Goal: Task Accomplishment & Management: Use online tool/utility

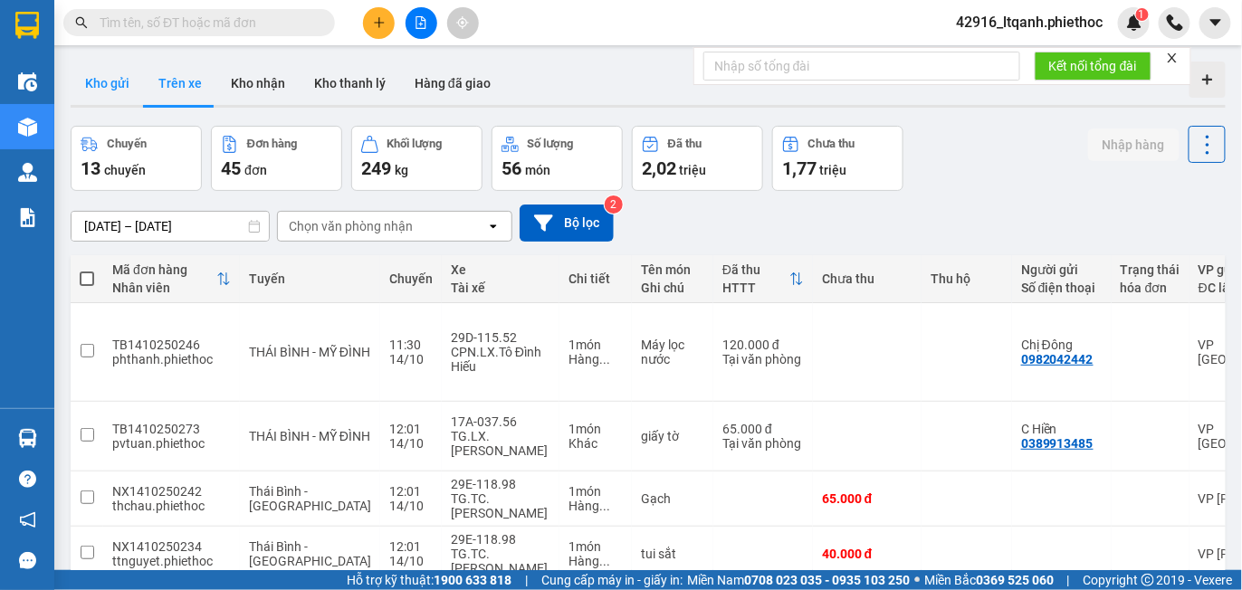
click at [120, 84] on button "Kho gửi" at bounding box center [107, 83] width 73 height 43
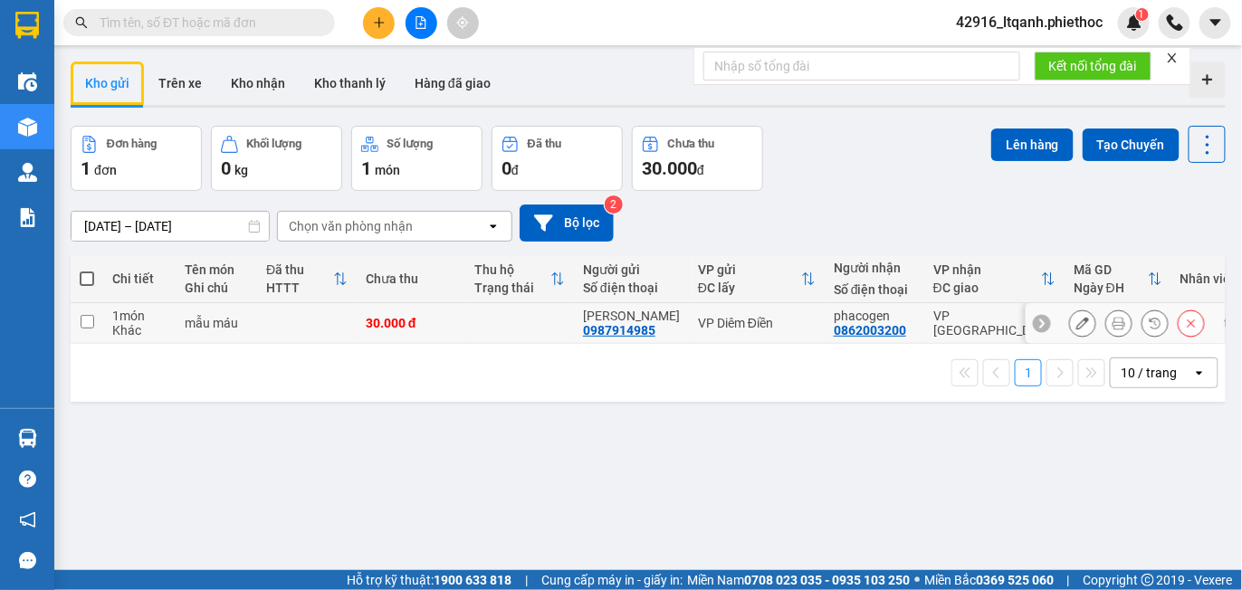
click at [558, 310] on td at bounding box center [519, 323] width 109 height 41
checkbox input "true"
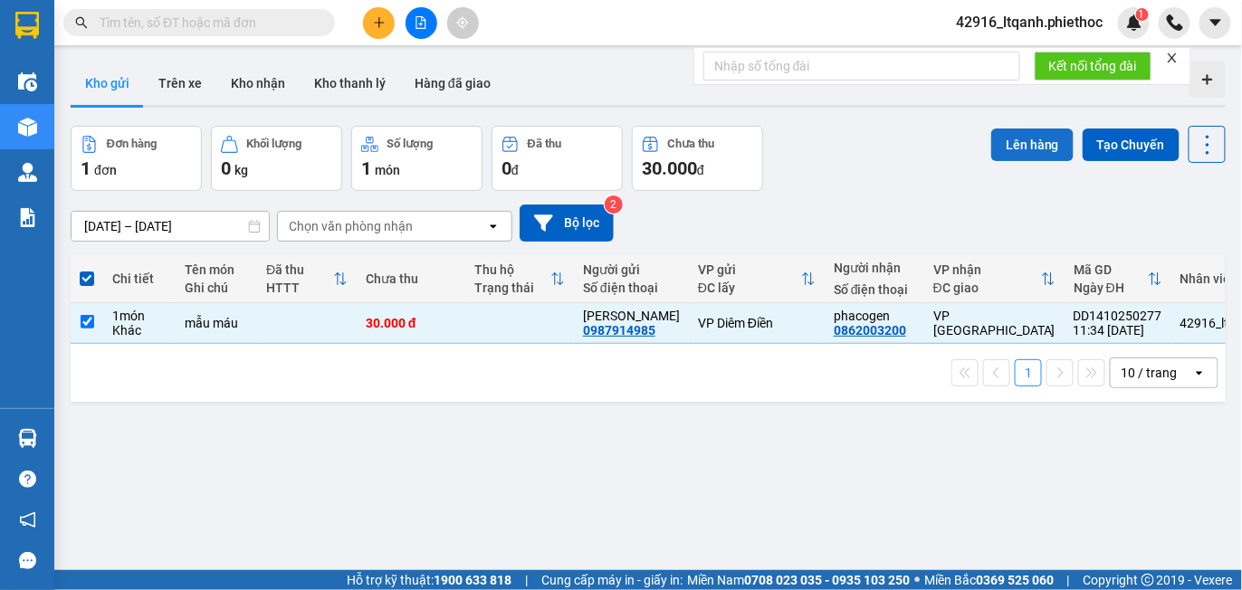
click at [1008, 131] on button "Lên hàng" at bounding box center [1032, 145] width 82 height 33
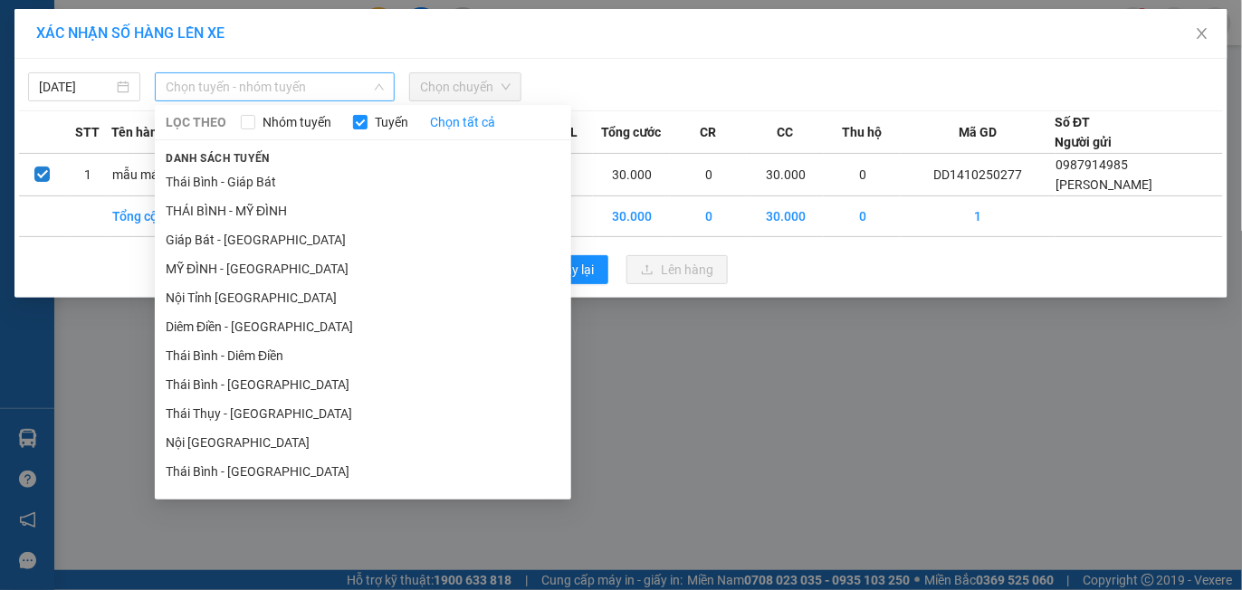
click at [243, 91] on span "Chọn tuyến - nhóm tuyến" at bounding box center [275, 86] width 218 height 27
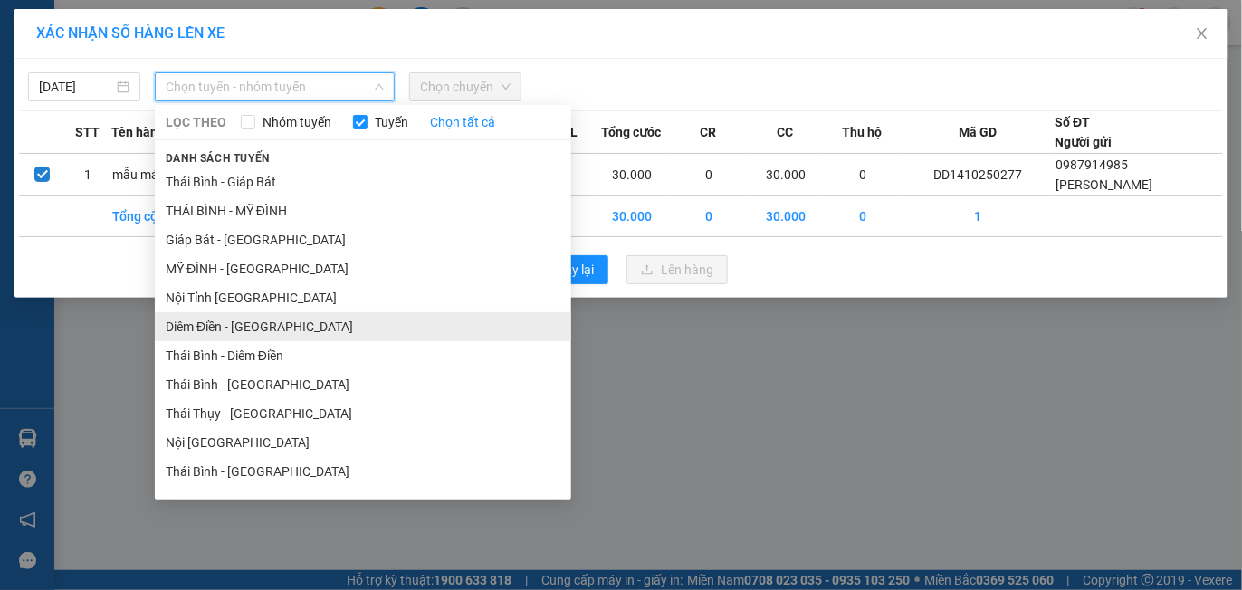
click at [263, 318] on li "Diêm Điền - [GEOGRAPHIC_DATA]" at bounding box center [363, 326] width 417 height 29
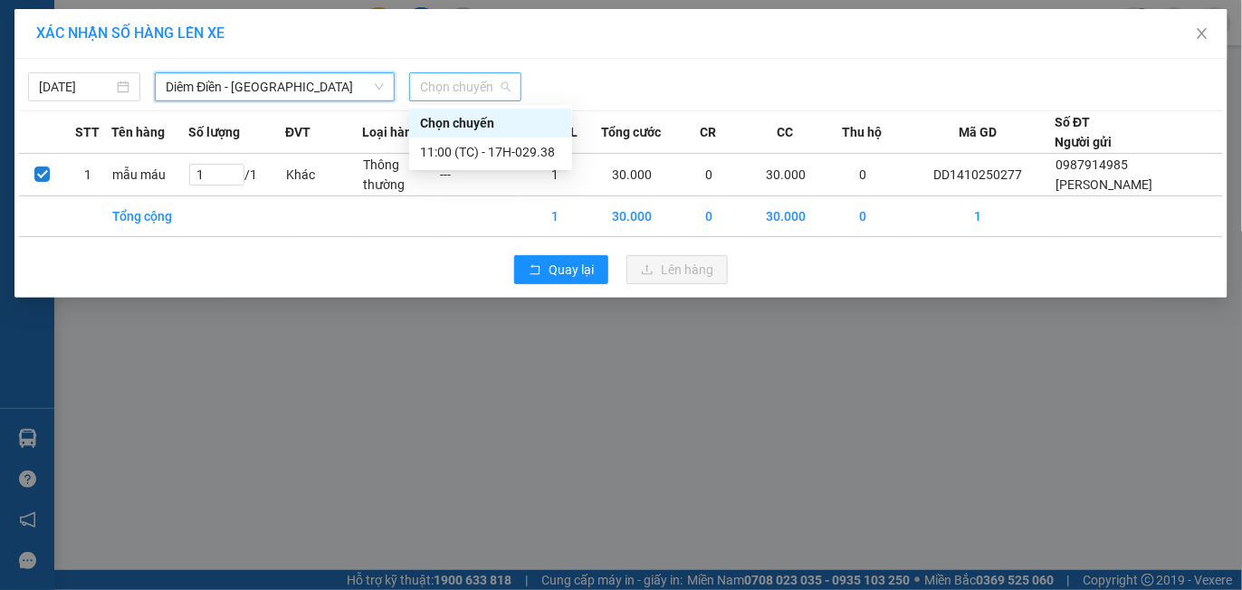
click at [473, 91] on span "Chọn chuyến" at bounding box center [465, 86] width 91 height 27
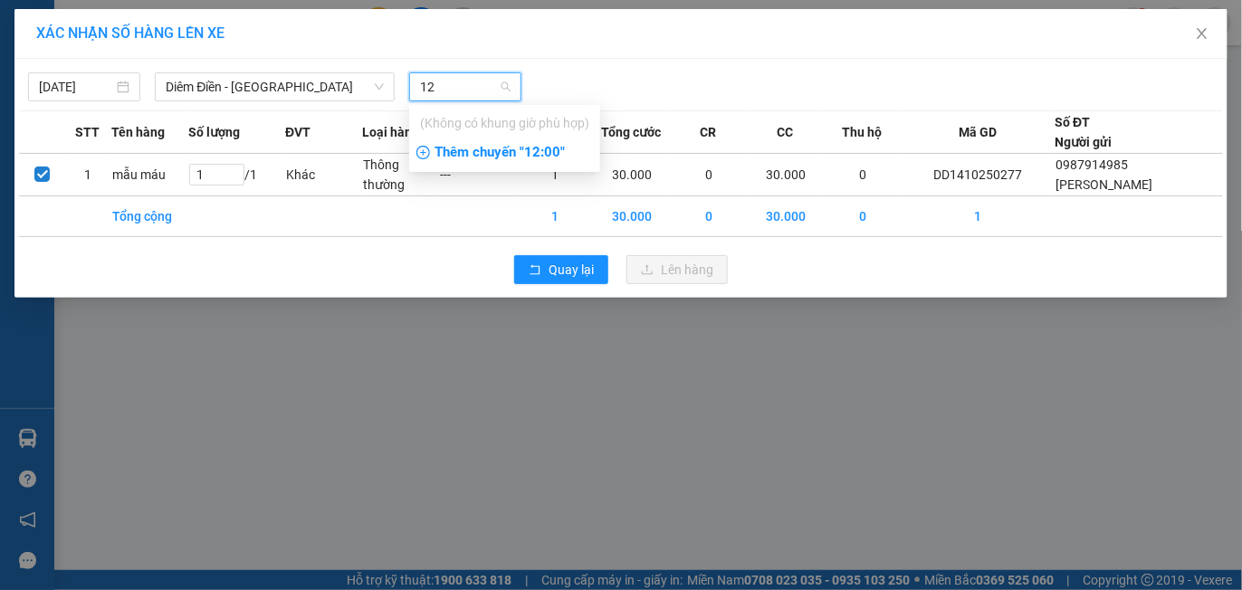
type input "12"
click at [497, 147] on div "Thêm chuyến " 12:00 "" at bounding box center [504, 153] width 191 height 31
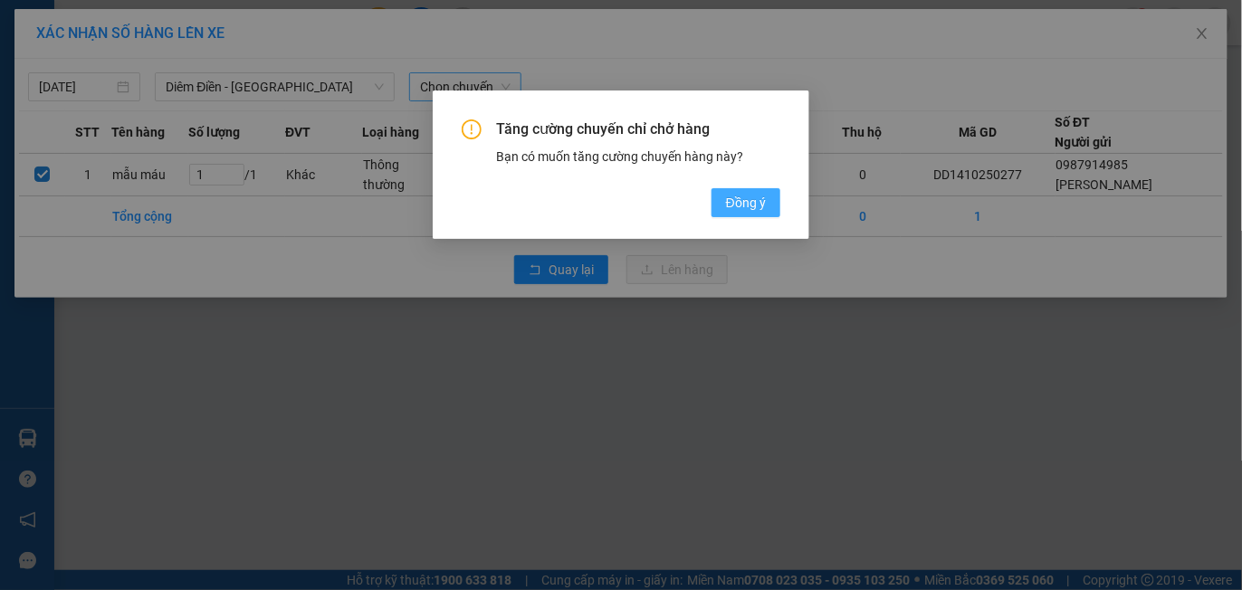
click at [746, 198] on span "Đồng ý" at bounding box center [746, 203] width 40 height 20
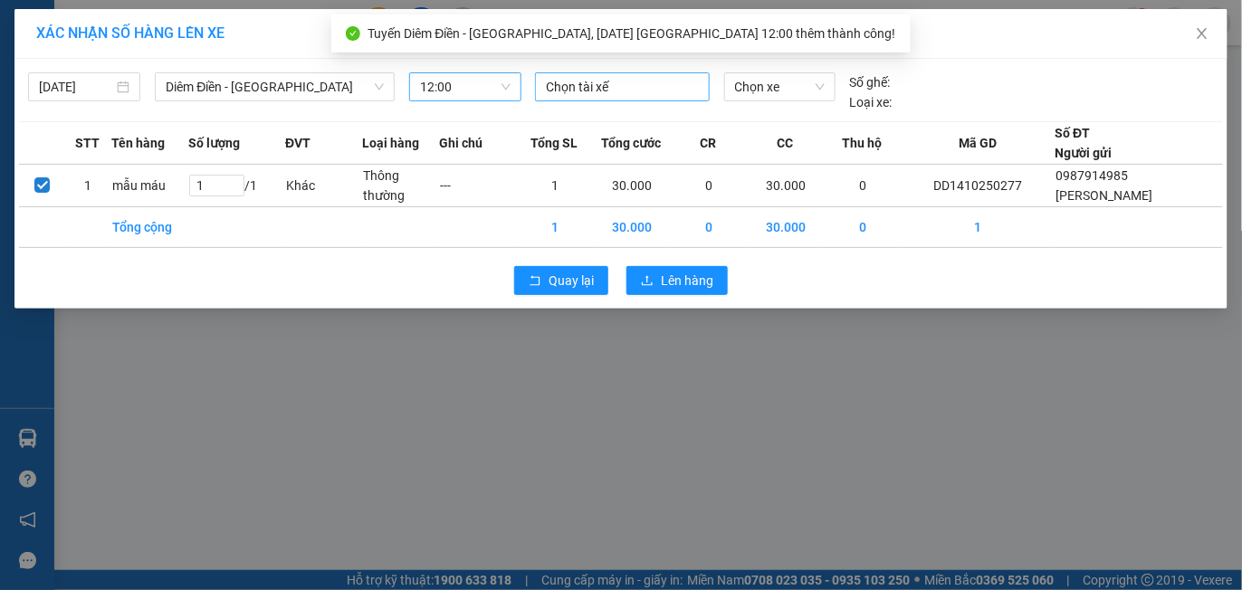
click at [596, 83] on div at bounding box center [623, 87] width 166 height 22
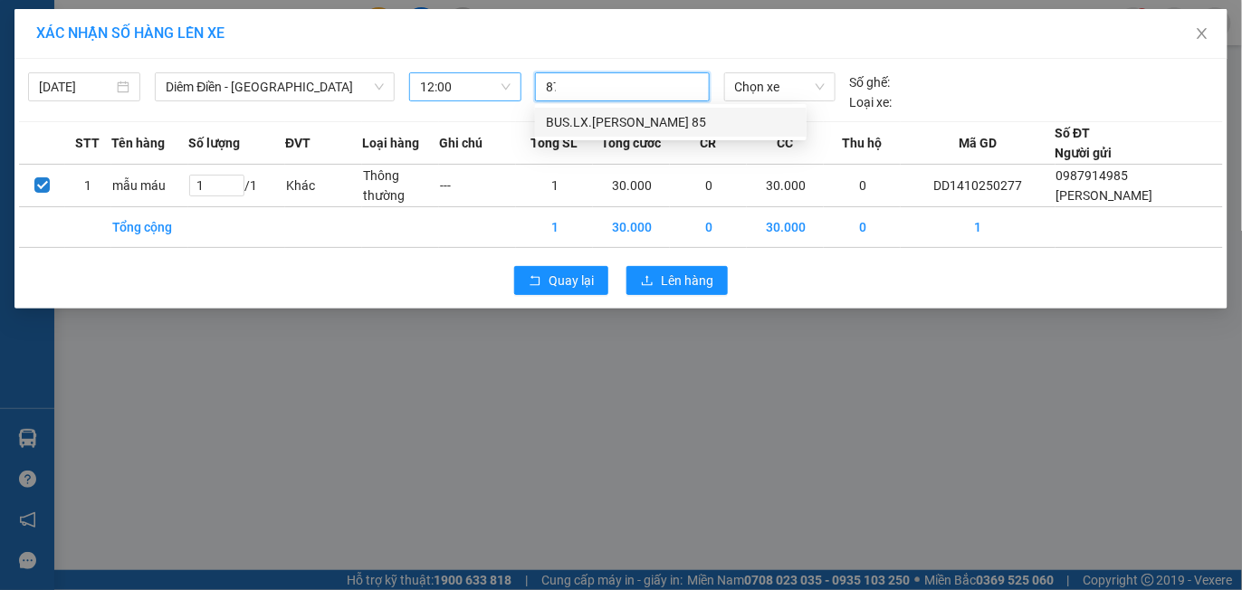
type input "8"
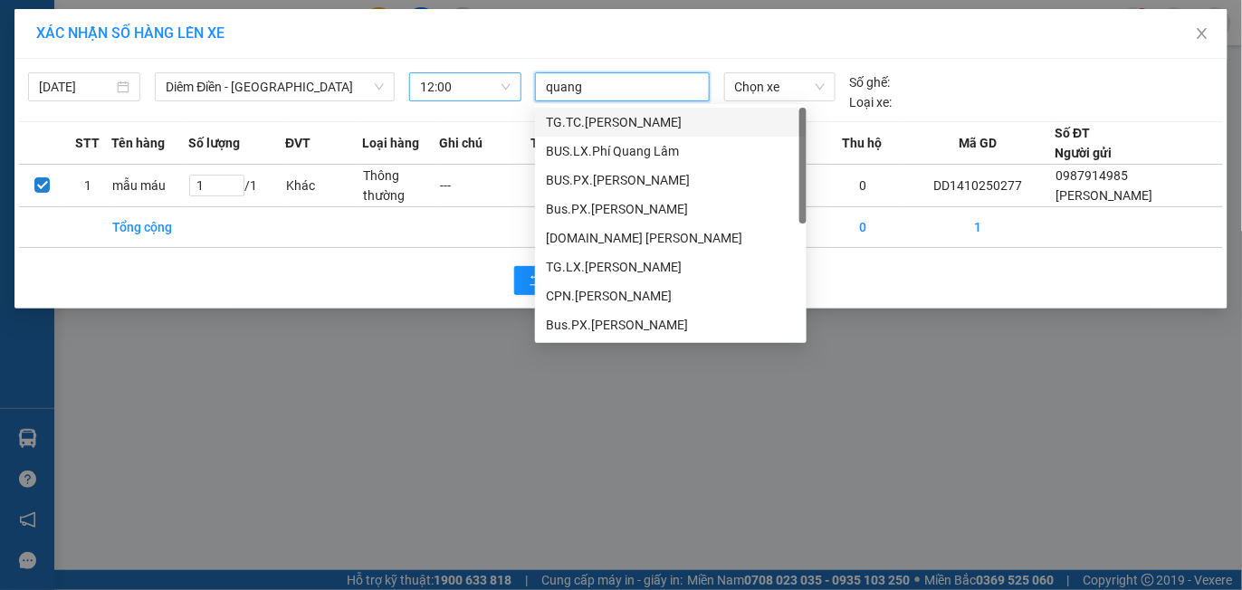
type input "quảng"
click at [665, 246] on div "[DOMAIN_NAME] [PERSON_NAME]" at bounding box center [671, 238] width 250 height 20
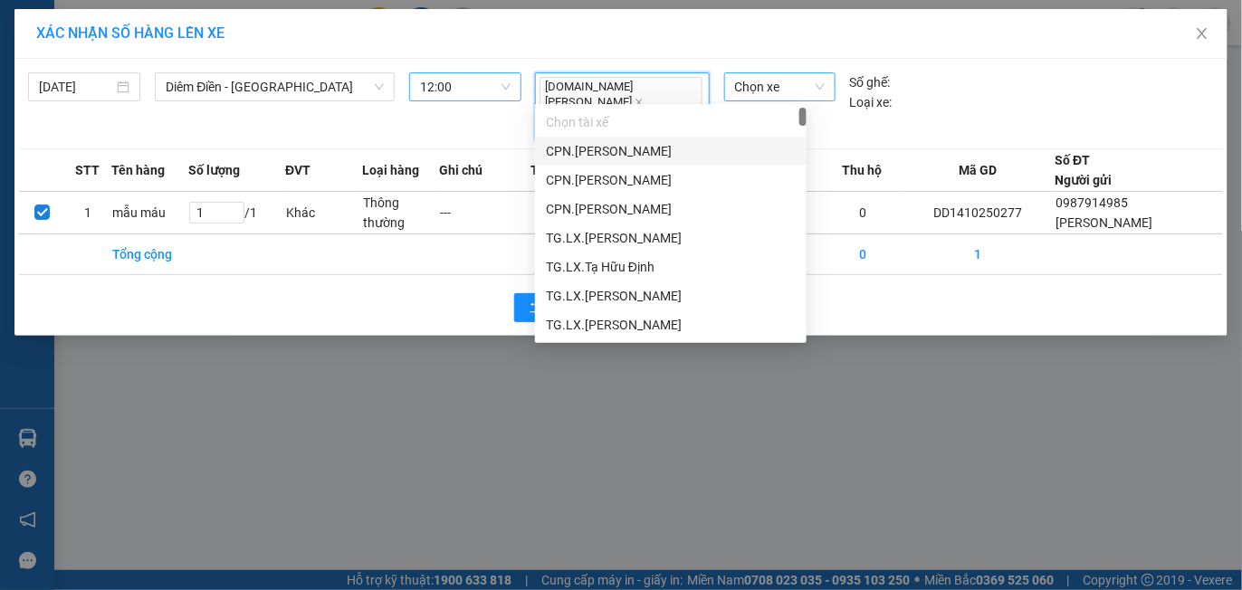
click at [763, 83] on span "Chọn xe" at bounding box center [780, 86] width 90 height 27
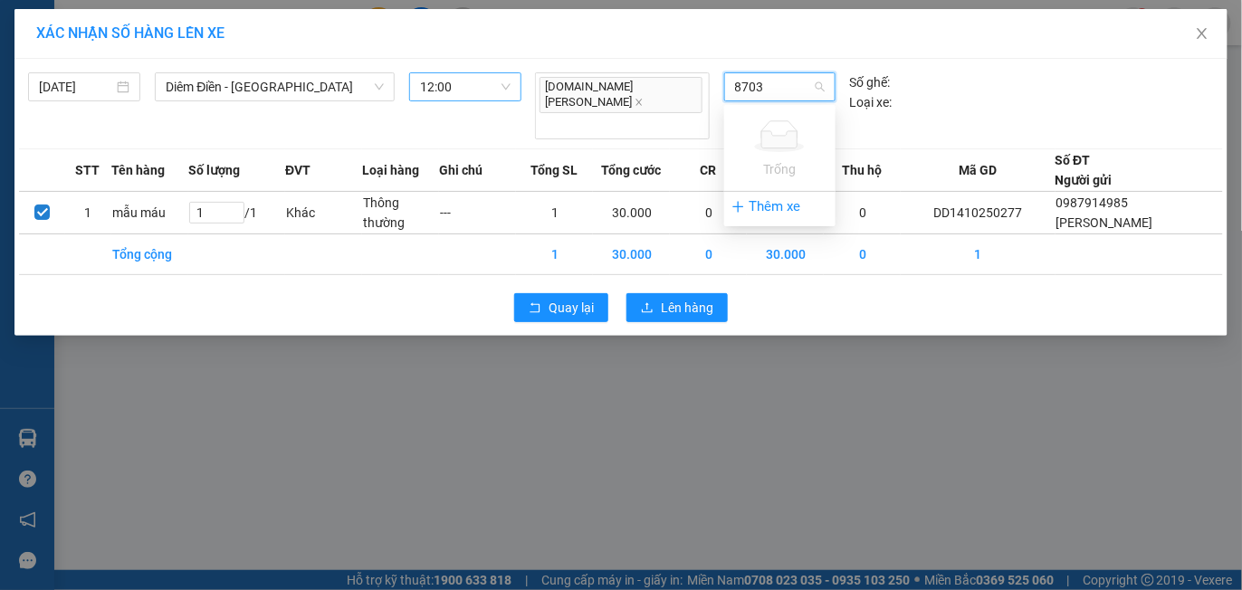
type input "8703"
click at [769, 93] on span "Chọn xe" at bounding box center [780, 86] width 90 height 27
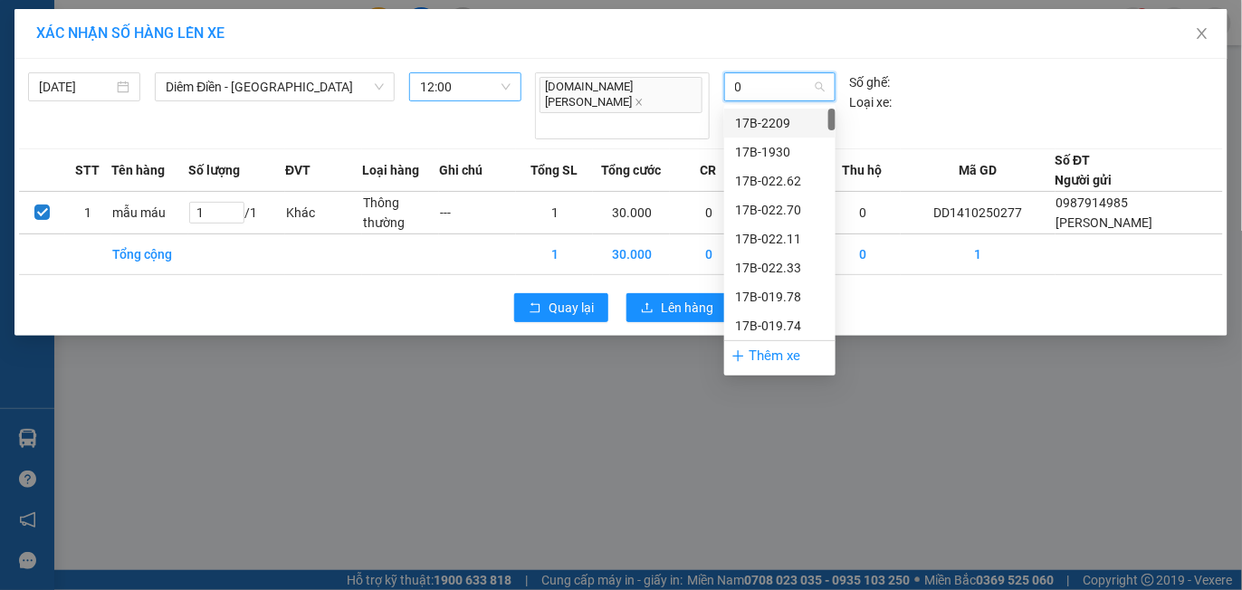
type input "03"
click at [773, 271] on div "29E-378.03" at bounding box center [780, 269] width 90 height 20
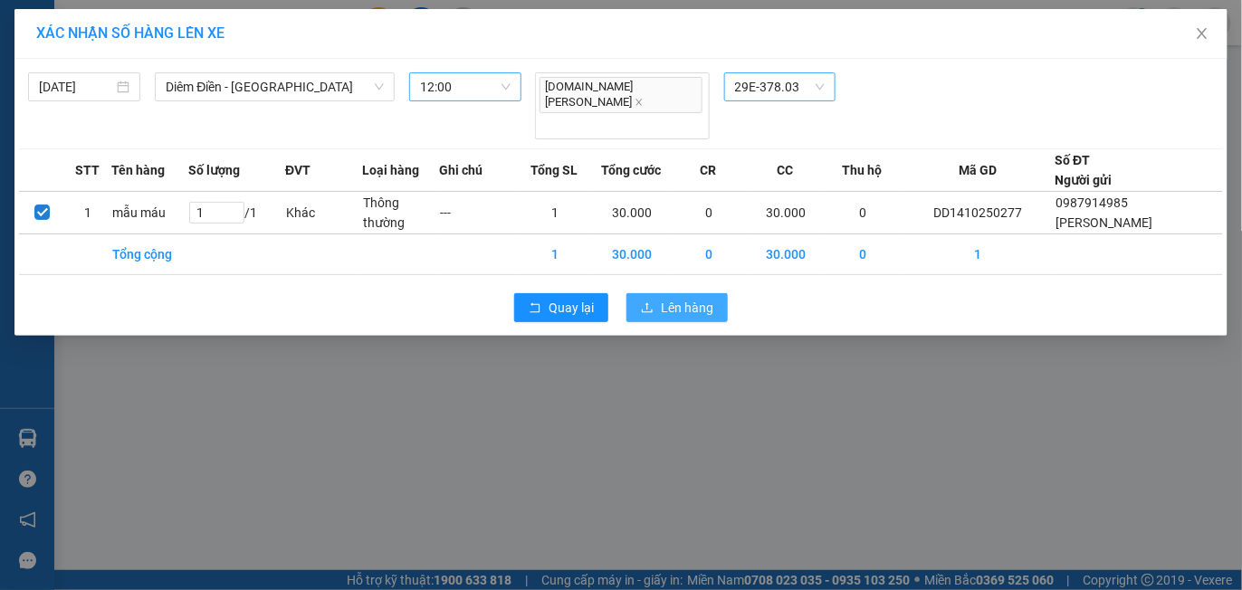
click at [688, 298] on span "Lên hàng" at bounding box center [687, 308] width 53 height 20
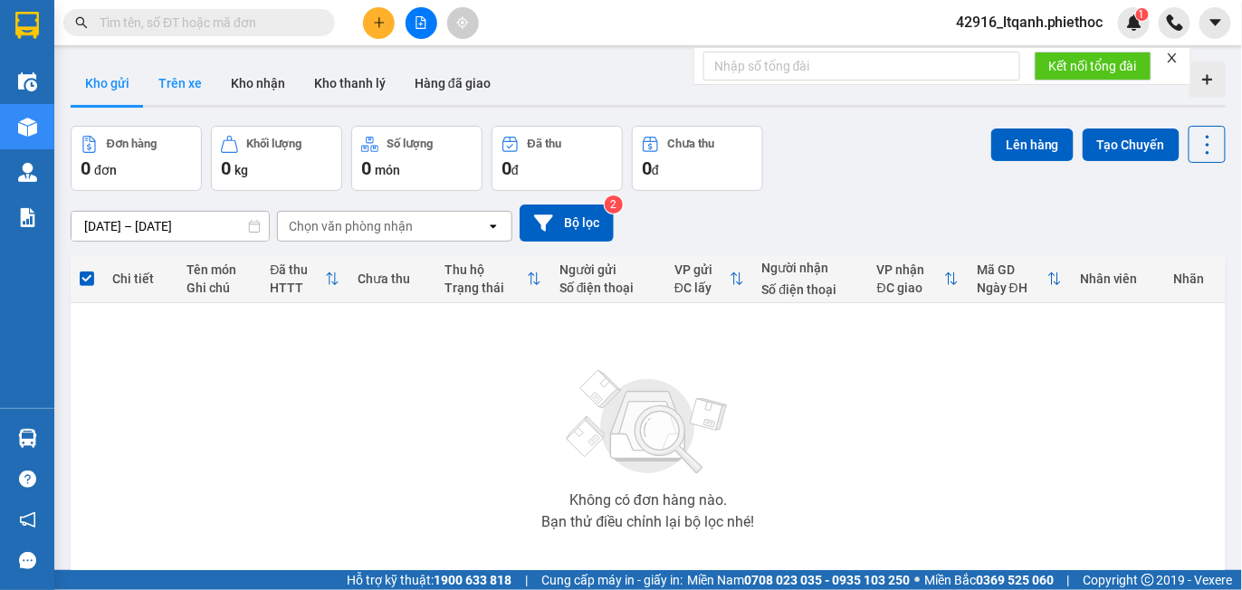
click at [187, 75] on button "Trên xe" at bounding box center [180, 83] width 72 height 43
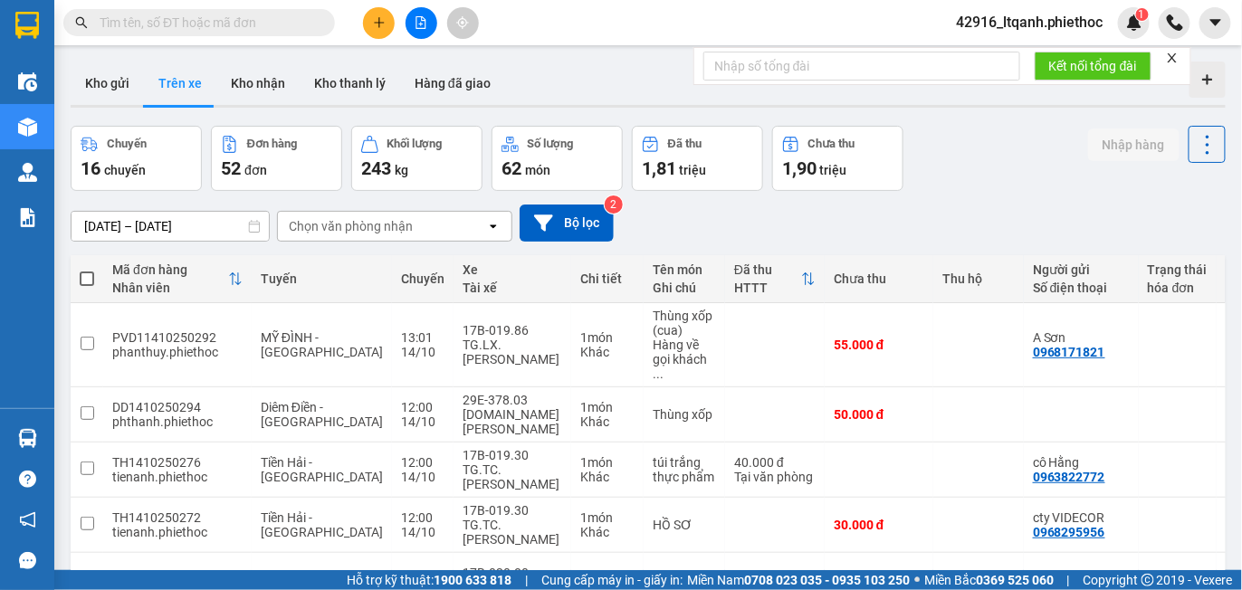
click at [378, 223] on div "Chọn văn phòng nhận" at bounding box center [351, 226] width 124 height 18
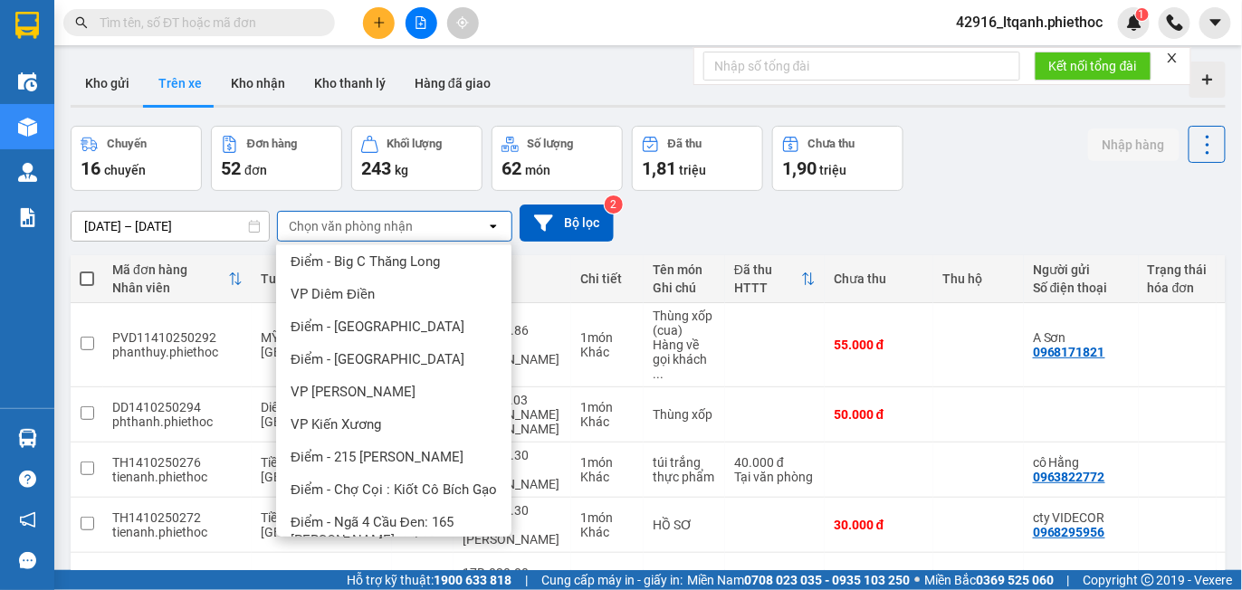
scroll to position [462, 0]
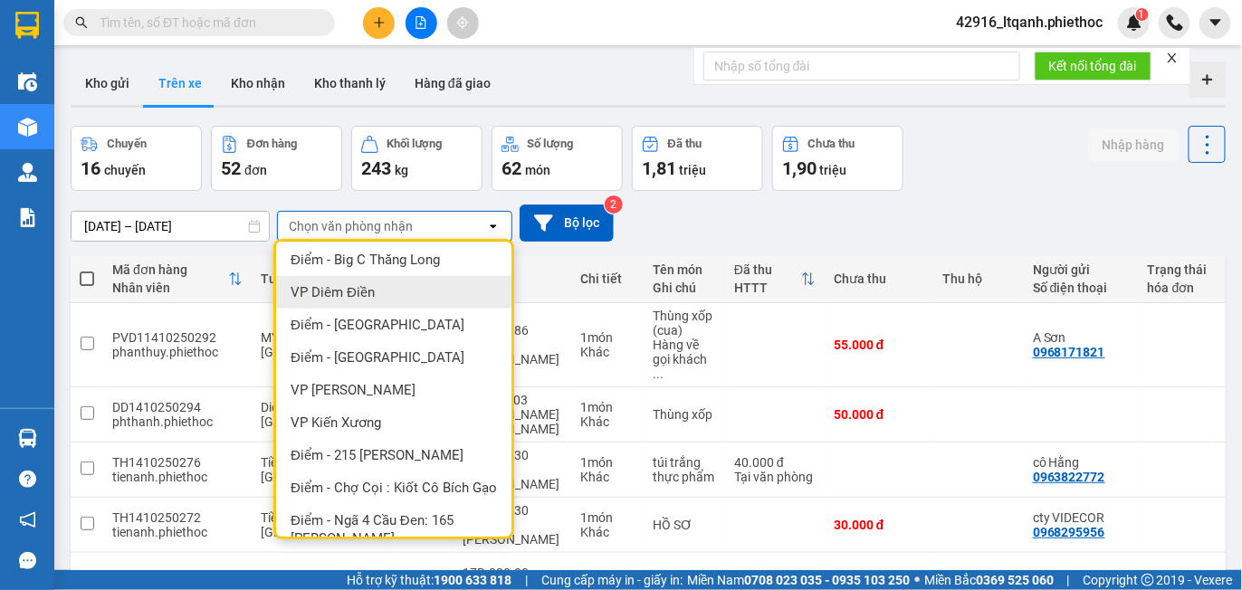
click at [346, 294] on span "VP Diêm Điền" at bounding box center [333, 292] width 84 height 18
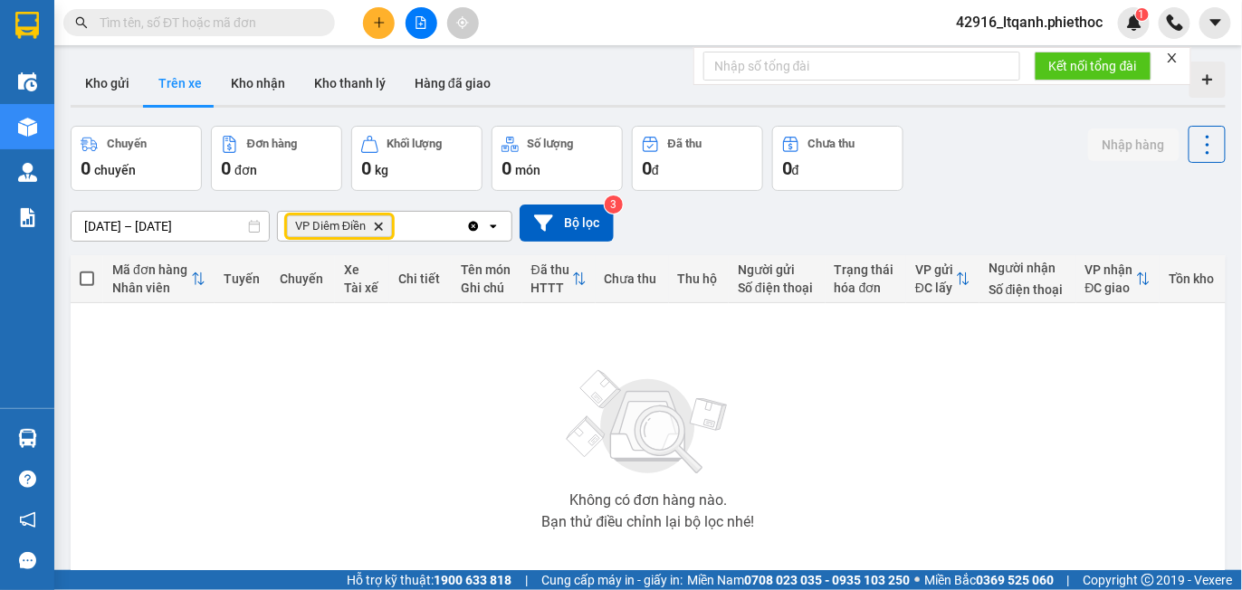
click at [380, 224] on icon "Delete" at bounding box center [378, 226] width 11 height 11
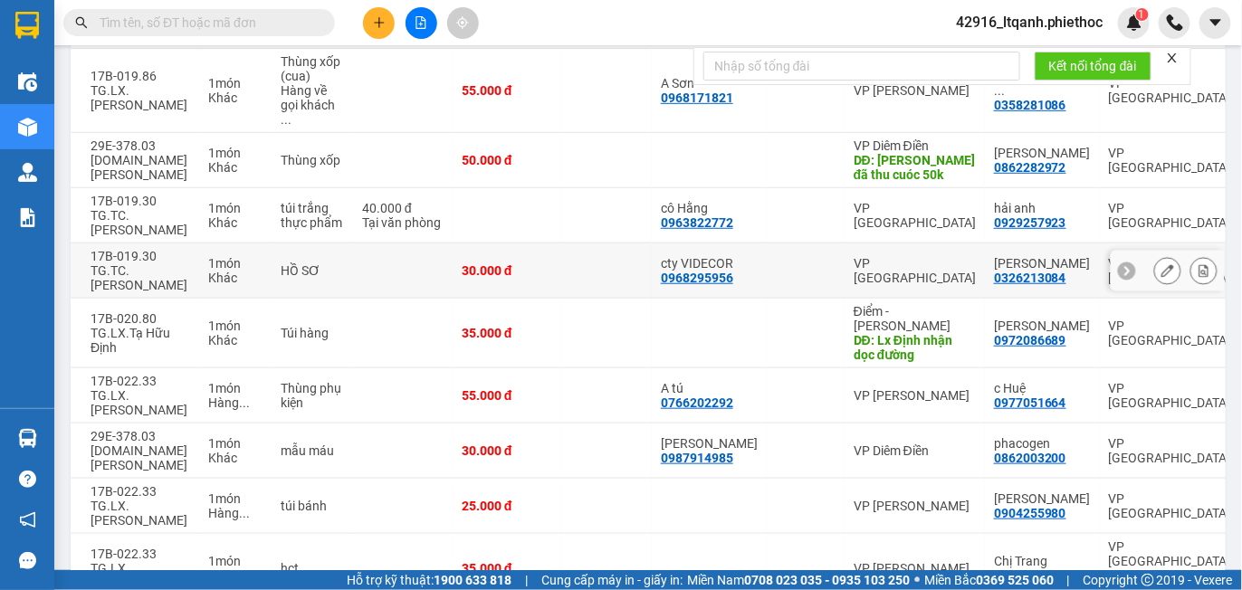
scroll to position [329, 0]
